Goal: Find specific page/section: Find specific page/section

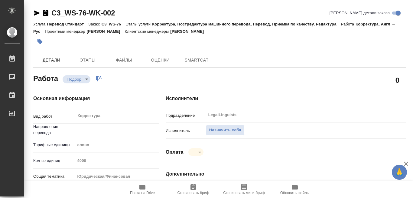
type textarea "x"
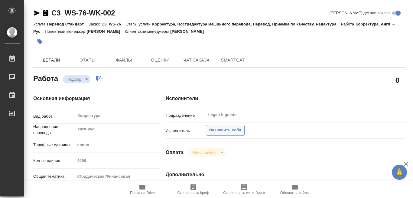
type textarea "x"
type input "англ-рус"
type textarea "x"
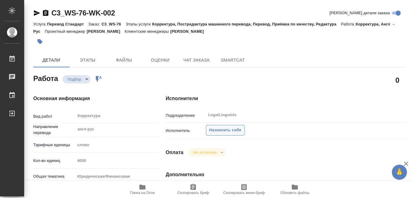
type textarea "x"
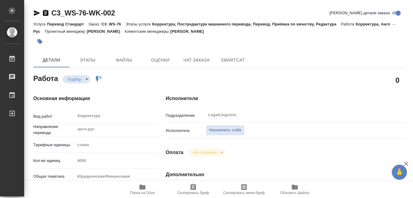
type textarea "x"
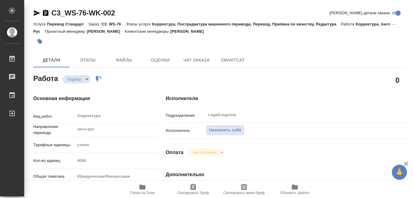
type textarea "x"
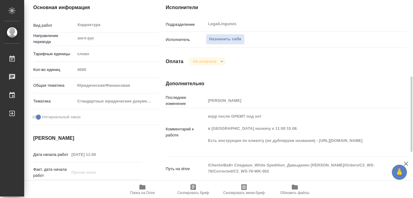
scroll to position [121, 0]
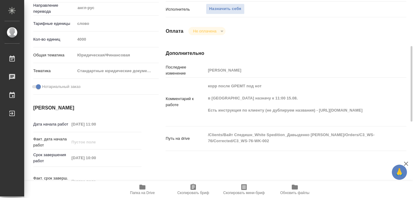
click at [142, 186] on icon "button" at bounding box center [142, 186] width 6 height 5
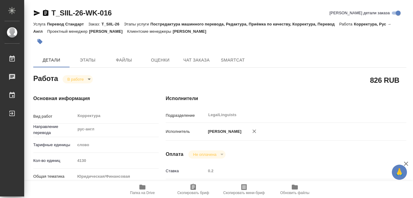
scroll to position [182, 0]
type textarea "x"
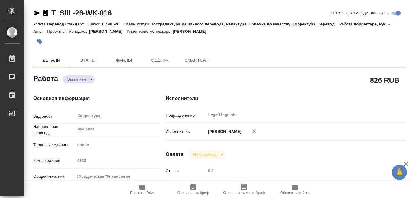
type textarea "x"
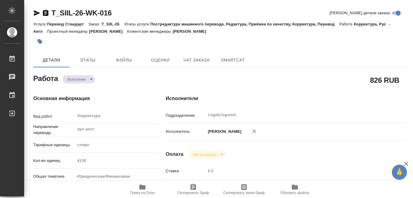
type textarea "x"
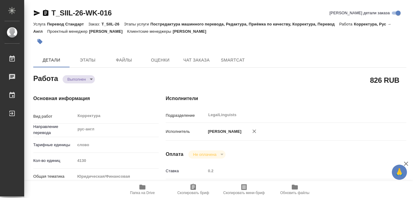
type textarea "x"
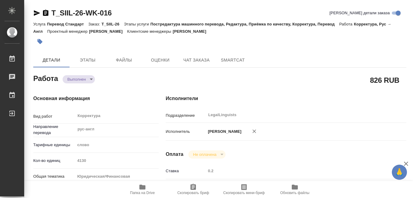
type textarea "x"
click at [90, 81] on body "🙏 .cls-1 fill:#fff; AWATERA [PERSON_NAME] Чаты График Выйти T_SIIL-26-WK-016 Кр…" at bounding box center [206, 99] width 413 height 198
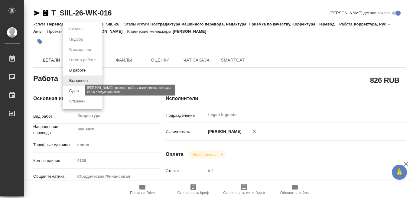
click at [76, 90] on button "Сдан" at bounding box center [73, 90] width 13 height 7
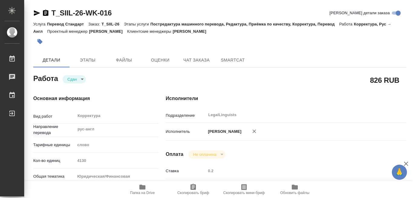
type textarea "x"
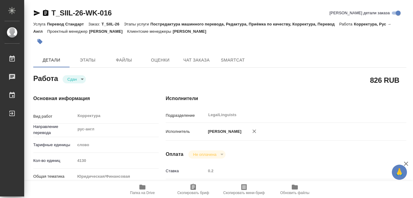
type textarea "x"
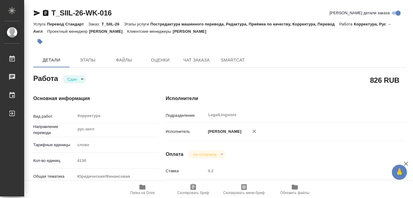
type textarea "x"
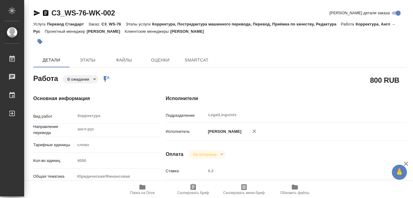
type textarea "x"
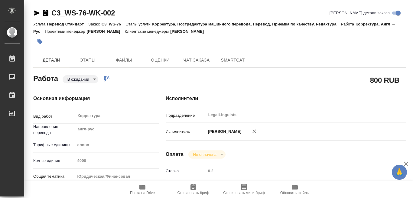
type textarea "x"
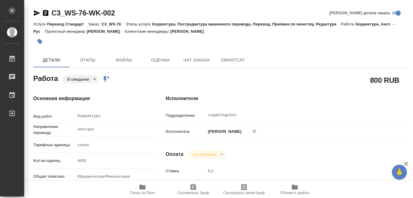
type textarea "x"
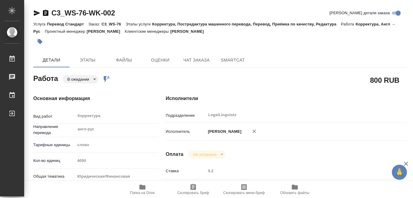
type textarea "x"
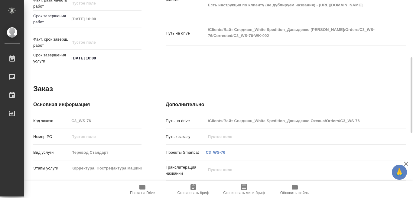
scroll to position [229, 0]
